Goal: Navigation & Orientation: Find specific page/section

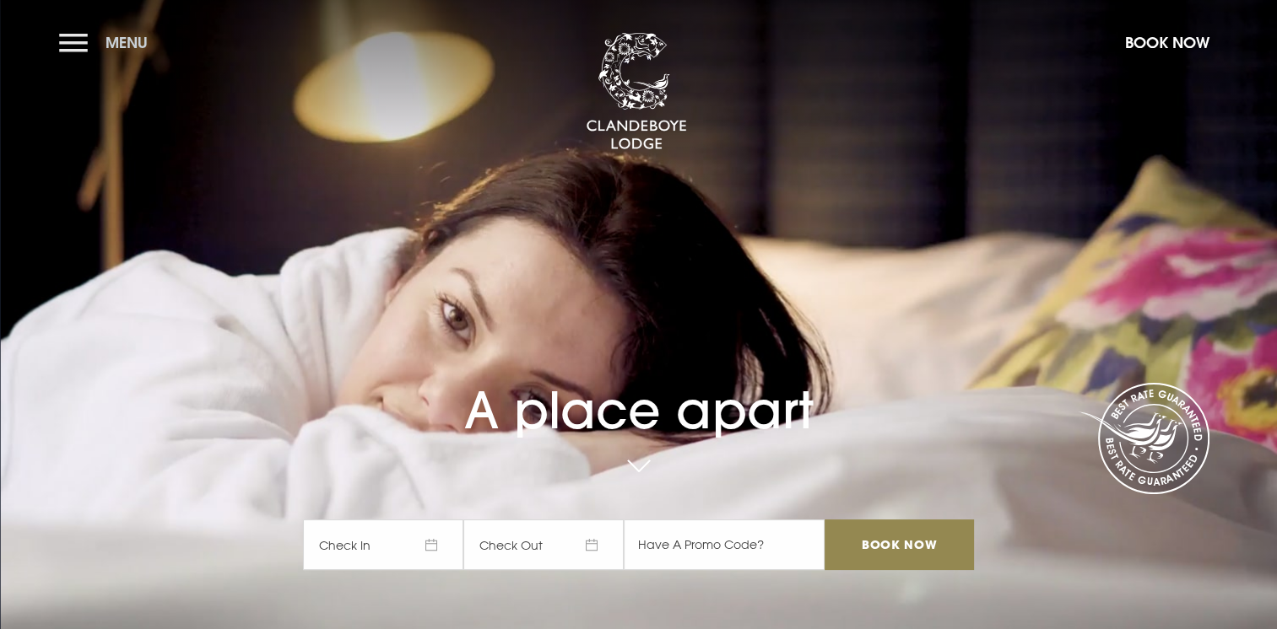
click at [126, 49] on span "Menu" at bounding box center [126, 42] width 42 height 19
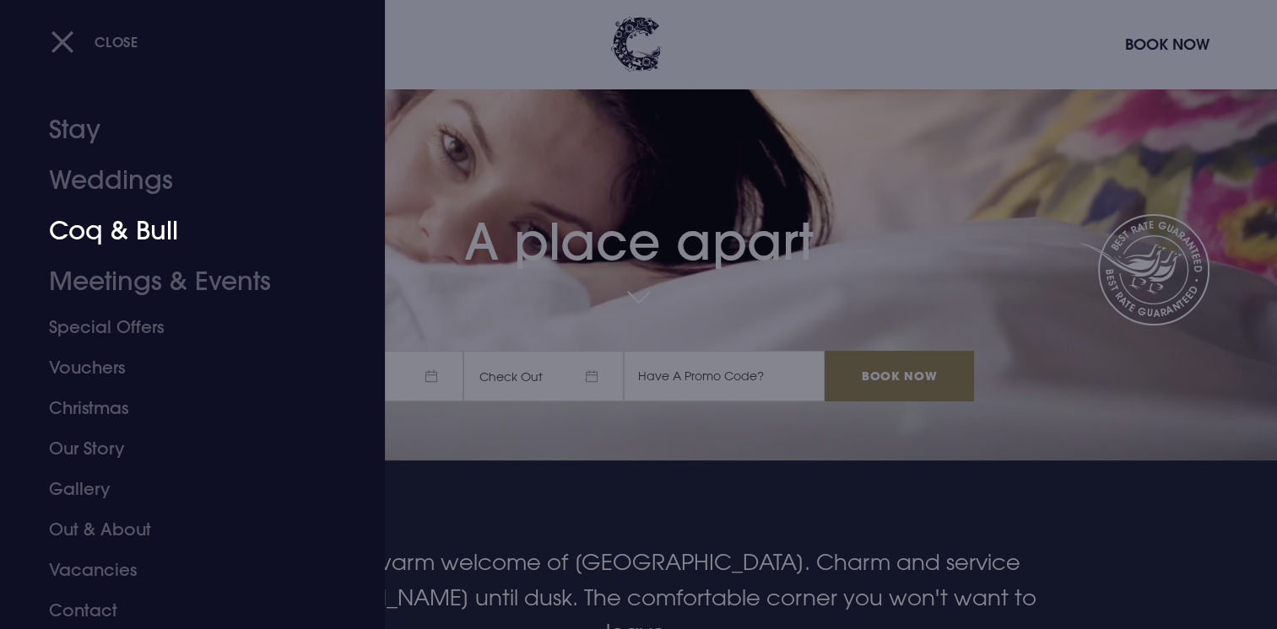
scroll to position [4, 0]
click at [99, 542] on link "Out & About" at bounding box center [182, 529] width 267 height 41
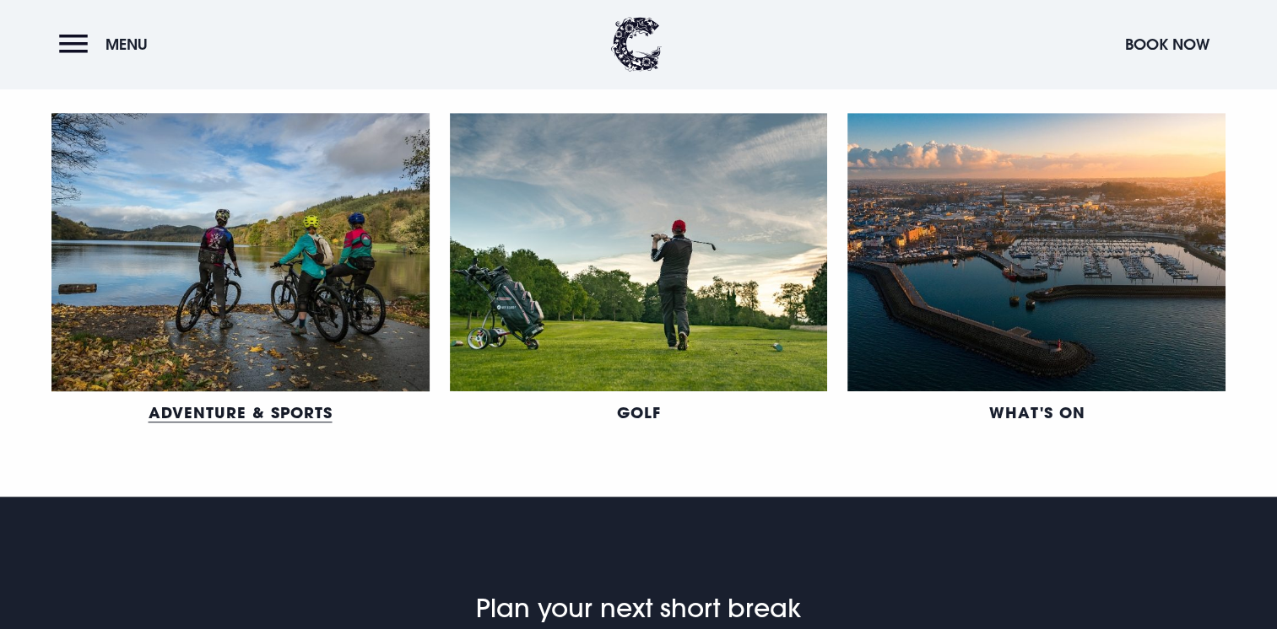
scroll to position [1097, 0]
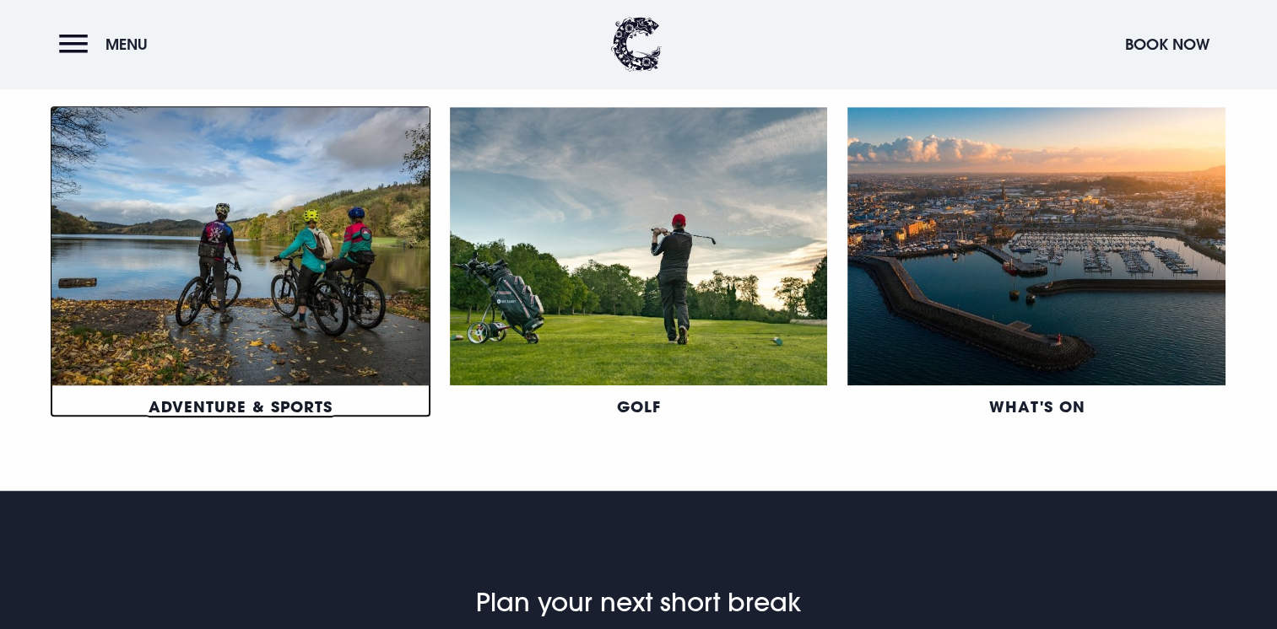
click at [269, 403] on link "Adventure & Sports" at bounding box center [241, 407] width 184 height 20
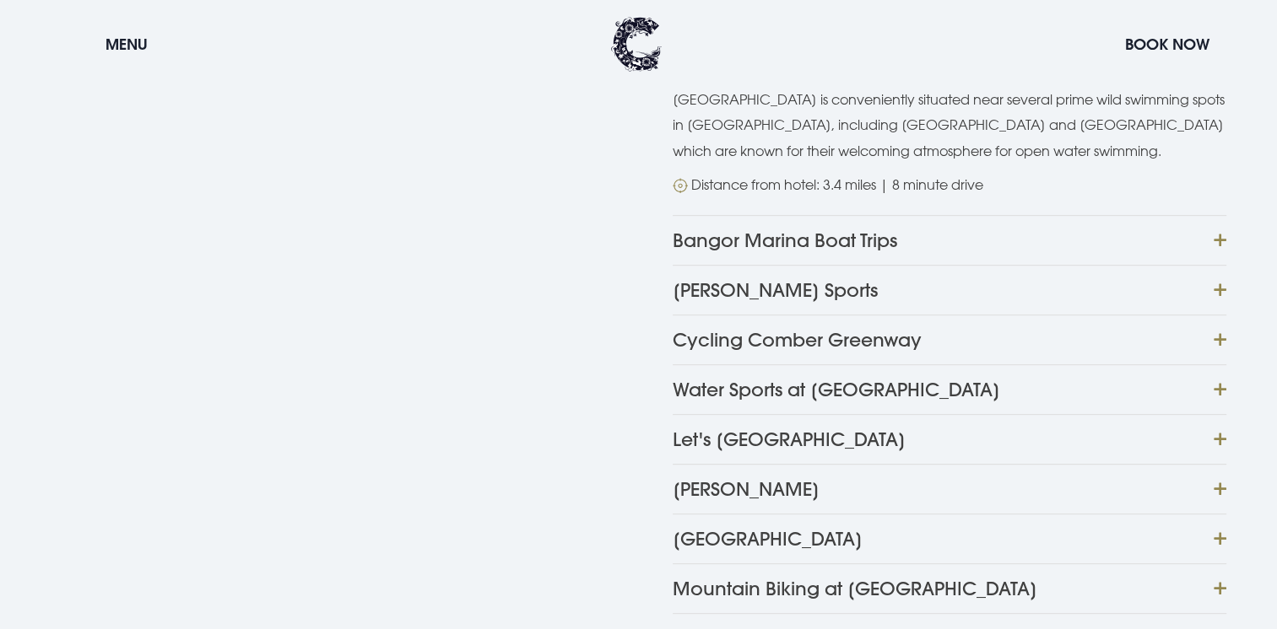
scroll to position [844, 0]
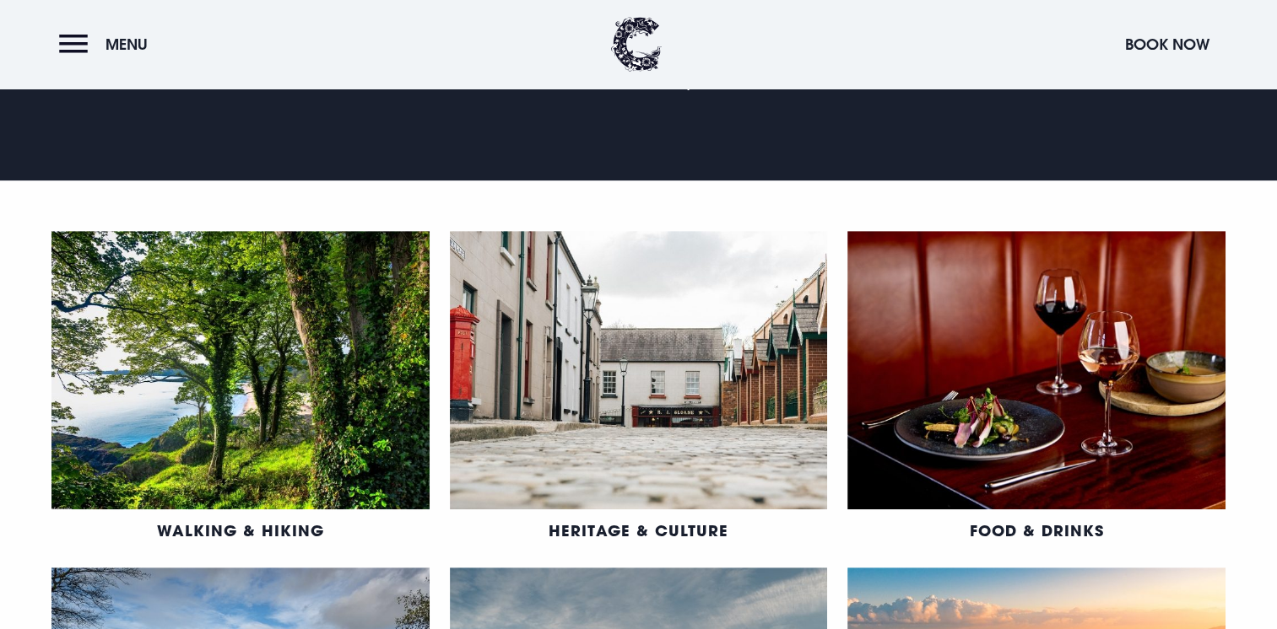
scroll to position [591, 0]
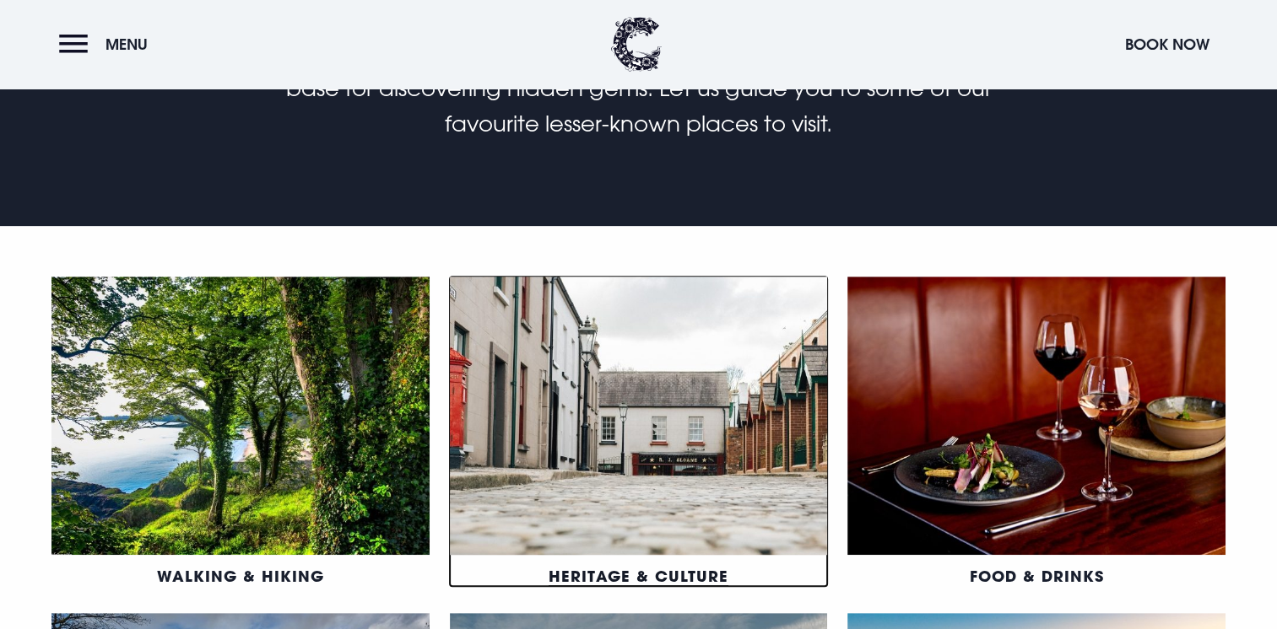
click at [700, 581] on link "Heritage & Culture" at bounding box center [638, 576] width 180 height 20
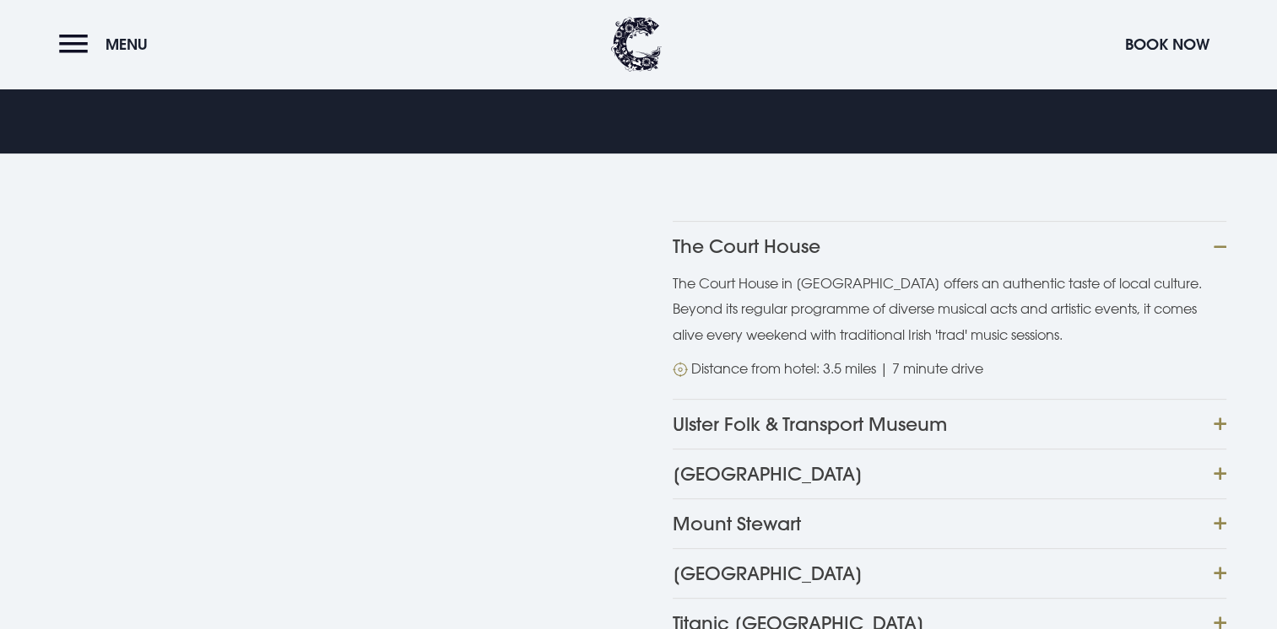
scroll to position [591, 0]
